Goal: Use online tool/utility: Utilize a website feature to perform a specific function

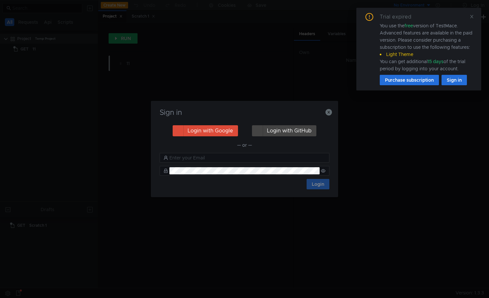
click at [334, 112] on div "Sign in Login with Google Login with GitHub — or — Login" at bounding box center [244, 149] width 187 height 96
click at [333, 112] on div "Sign in Login with Google Login with GitHub — or — Login" at bounding box center [244, 149] width 187 height 96
click at [331, 112] on icon "button" at bounding box center [329, 112] width 7 height 7
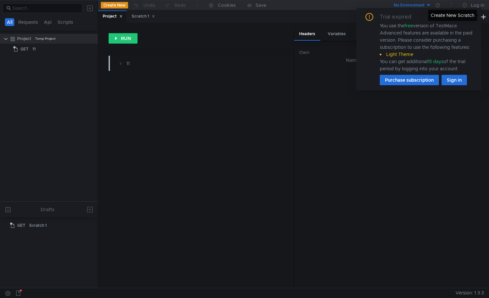
click at [473, 15] on div "Create New Scratch" at bounding box center [453, 15] width 49 height 11
click at [473, 19] on div "Create New Scratch" at bounding box center [453, 15] width 49 height 11
click at [474, 16] on icon at bounding box center [472, 16] width 5 height 5
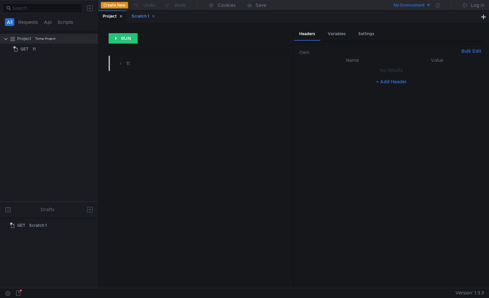
click at [155, 15] on icon at bounding box center [153, 16] width 3 height 3
click at [152, 15] on div "Project" at bounding box center [289, 16] width 382 height 12
click at [122, 16] on icon at bounding box center [120, 16] width 3 height 3
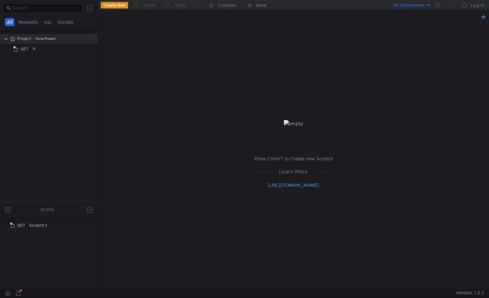
click at [483, 16] on button at bounding box center [484, 17] width 8 height 8
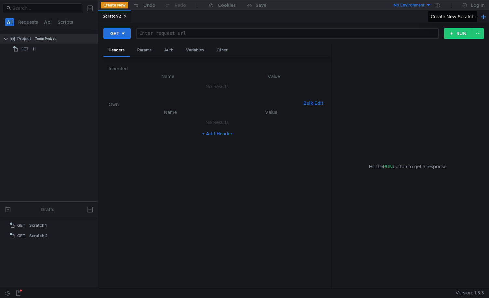
drag, startPoint x: 484, startPoint y: 17, endPoint x: 314, endPoint y: 29, distance: 169.9
click at [314, 29] on nz-tabset "Scratch 2 GET Enter request url ההההההההההההההההההההההההההההההההההההההההההההההה…" at bounding box center [293, 149] width 391 height 278
click at [118, 35] on div "GET" at bounding box center [114, 33] width 9 height 7
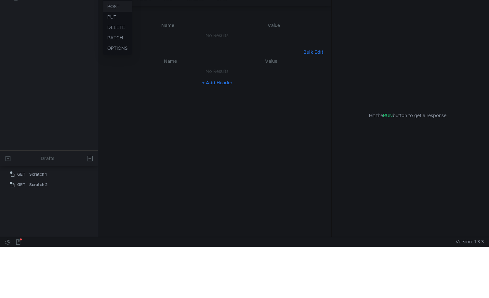
scroll to position [19, 0]
